Goal: Check status: Check status

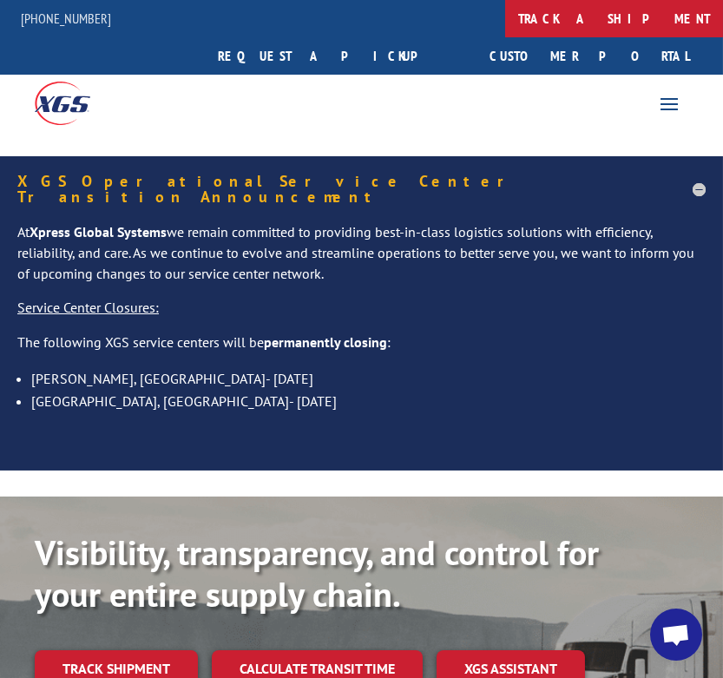
click at [505, 20] on link "track a shipment" at bounding box center [614, 18] width 218 height 37
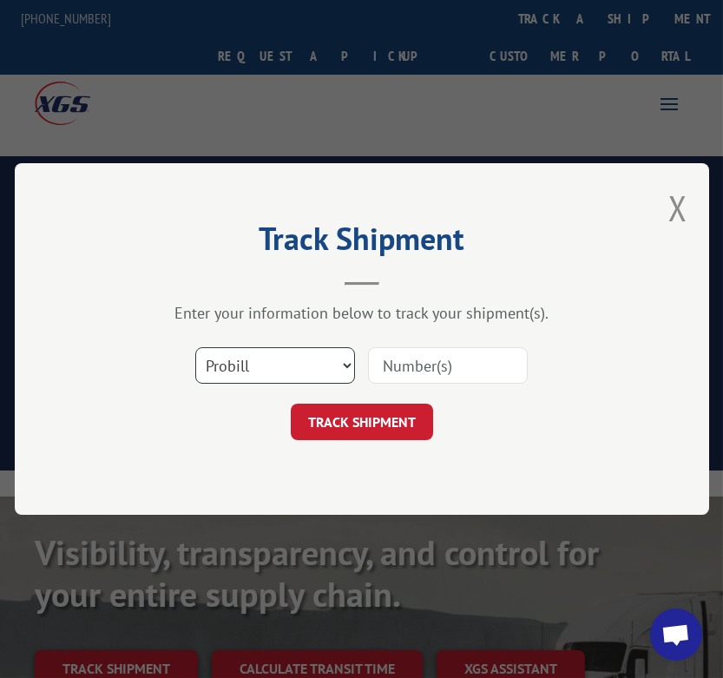
click at [296, 355] on select "Select category... Probill BOL PO" at bounding box center [275, 365] width 160 height 36
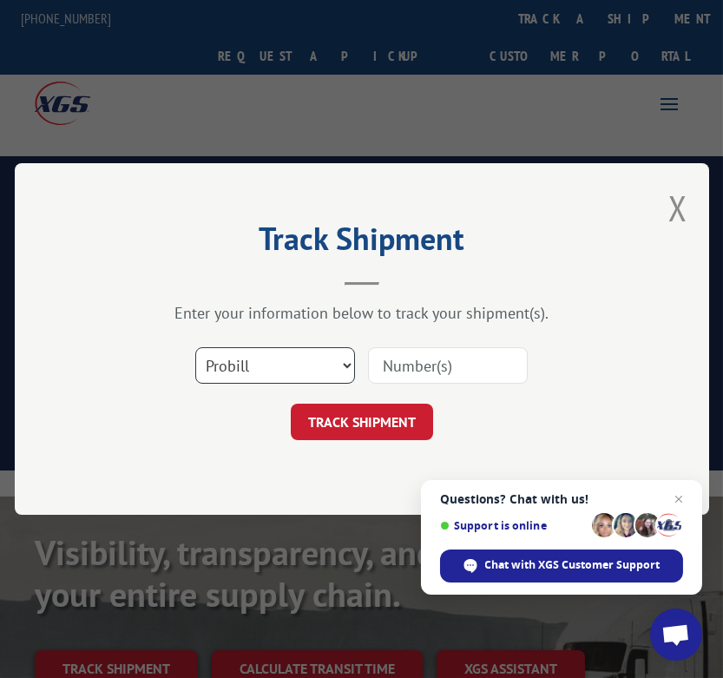
select select "bol"
click at [195, 347] on select "Select category... Probill BOL PO" at bounding box center [275, 365] width 160 height 36
click at [426, 375] on input at bounding box center [447, 365] width 160 height 36
paste input "2842088"
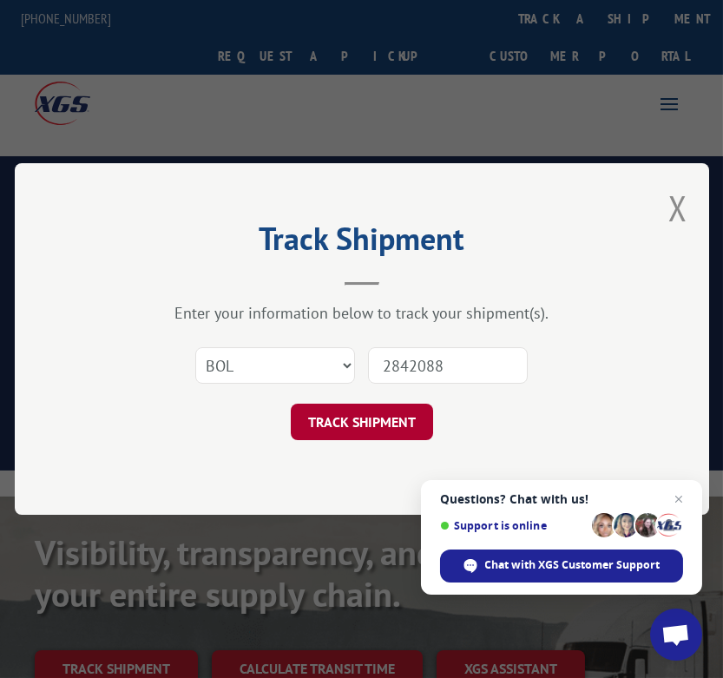
type input "2842088"
click at [380, 426] on button "TRACK SHIPMENT" at bounding box center [361, 422] width 142 height 36
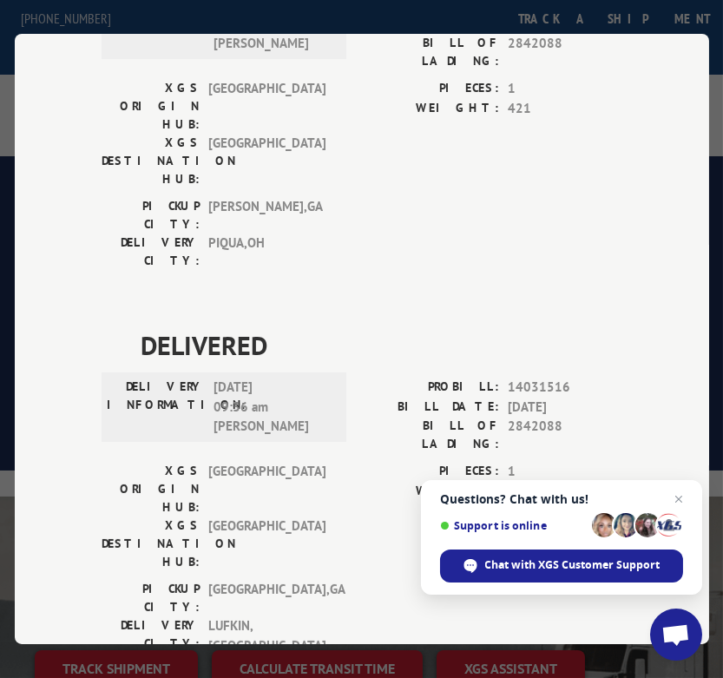
scroll to position [578, 0]
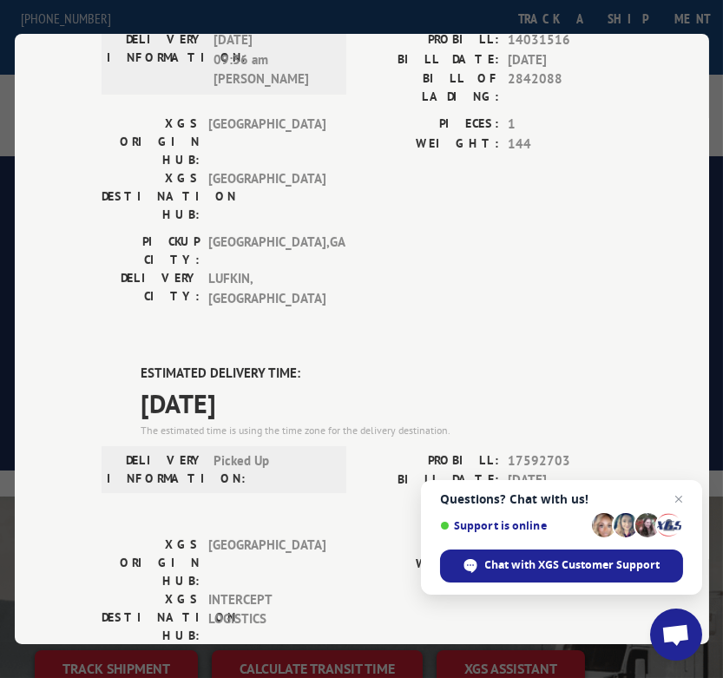
click at [507, 384] on span "[DATE]" at bounding box center [382, 403] width 482 height 39
